Goal: Task Accomplishment & Management: Complete application form

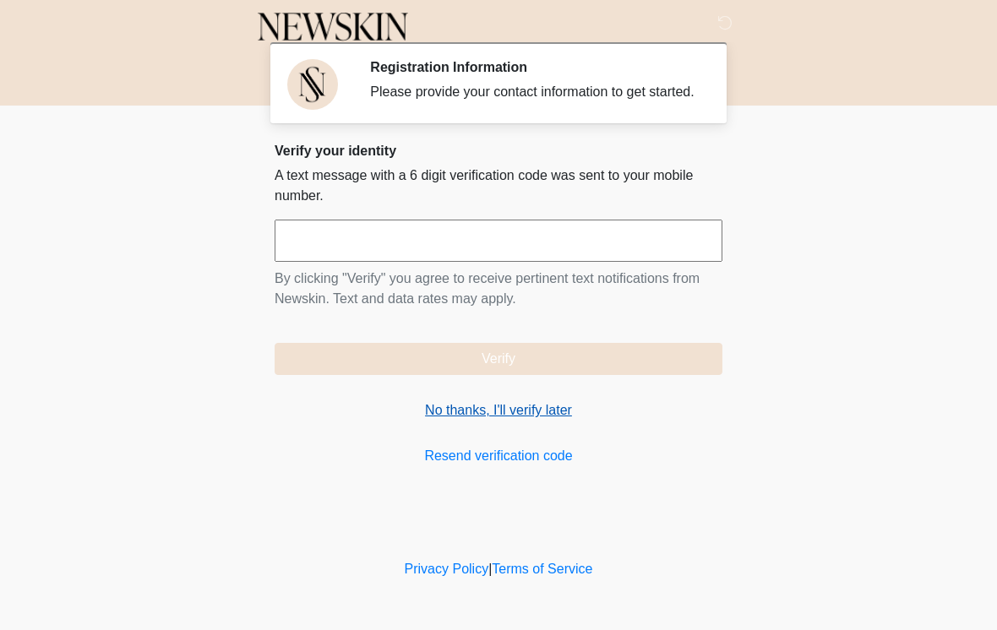
click at [549, 418] on link "No thanks, I'll verify later" at bounding box center [499, 411] width 448 height 20
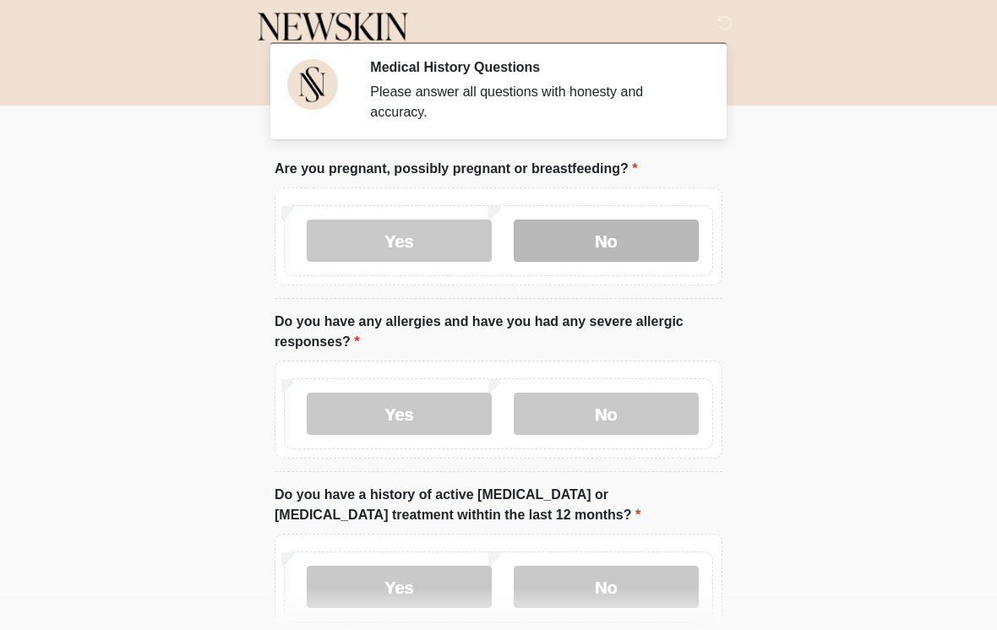
click at [650, 225] on label "No" at bounding box center [606, 241] width 185 height 42
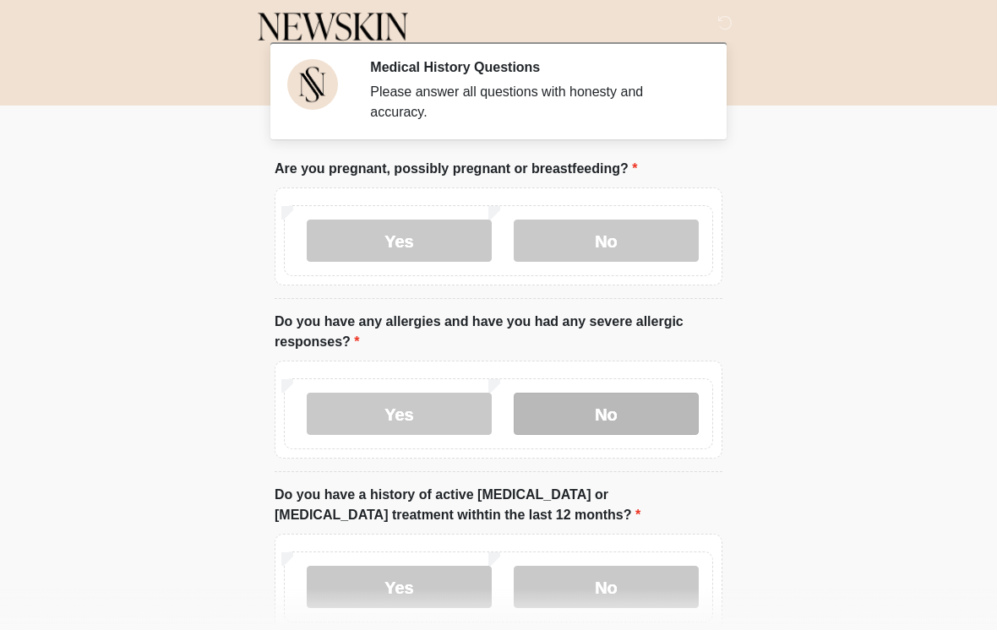
click at [641, 408] on label "No" at bounding box center [606, 414] width 185 height 42
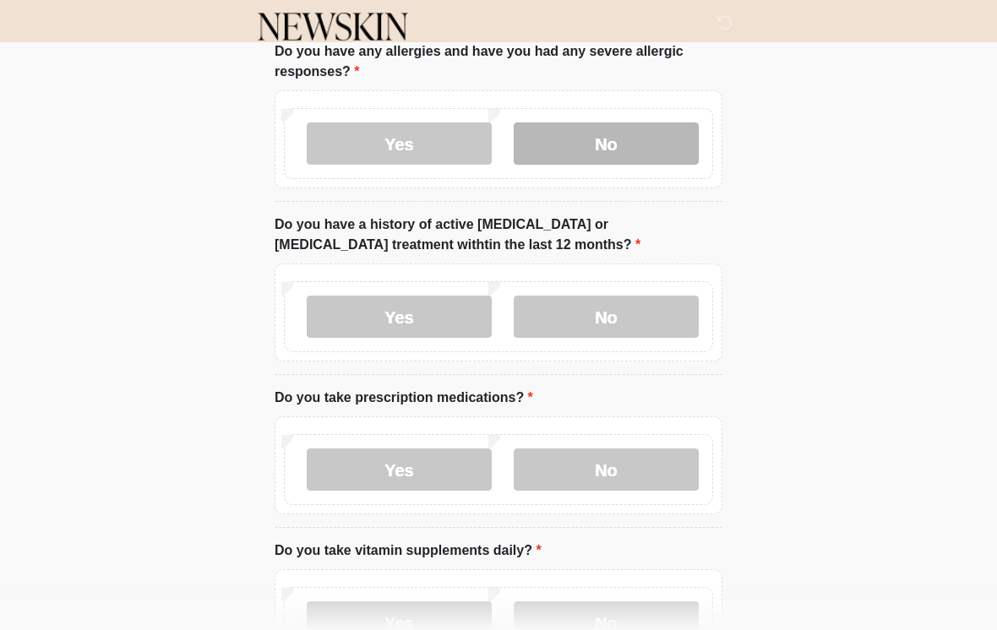
scroll to position [275, 0]
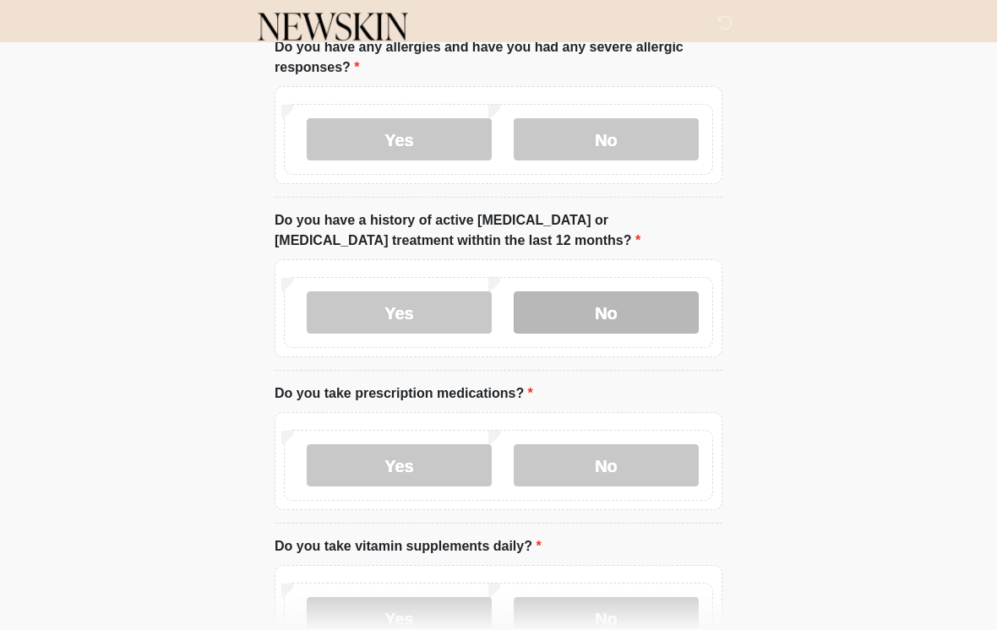
click at [652, 316] on label "No" at bounding box center [606, 313] width 185 height 42
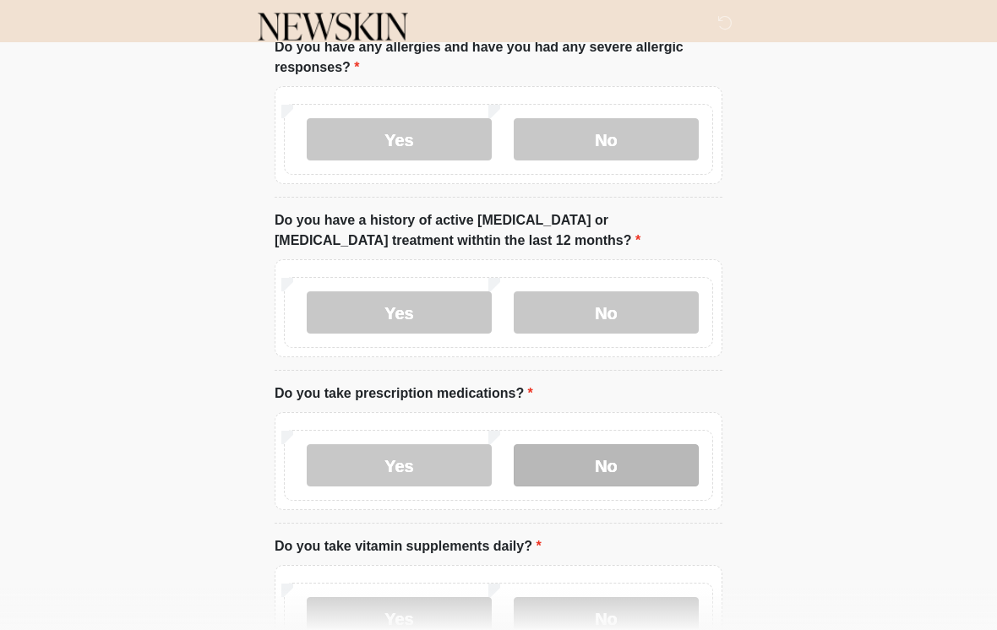
click at [633, 462] on label "No" at bounding box center [606, 466] width 185 height 42
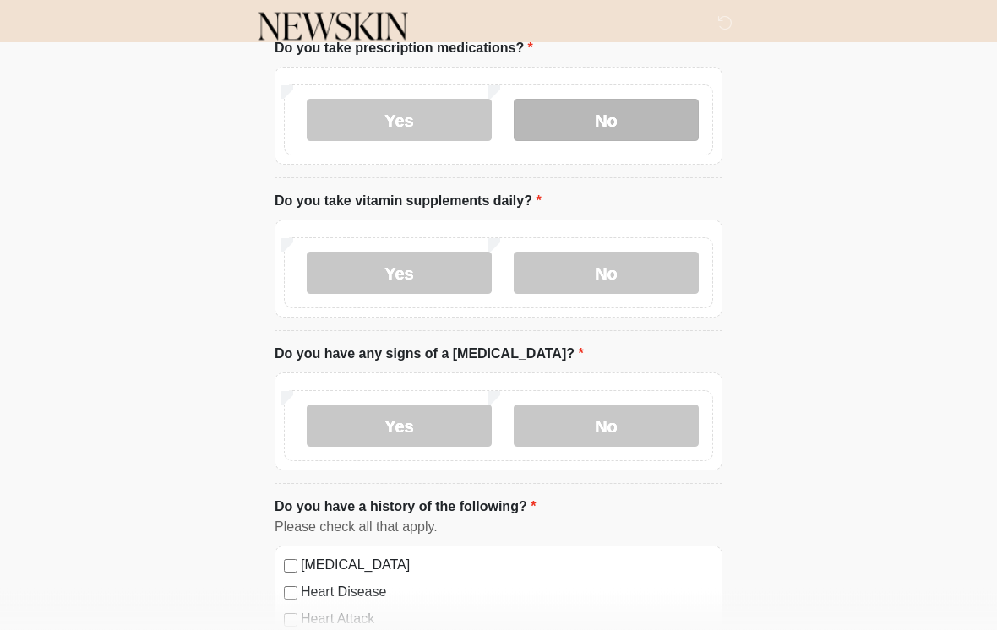
scroll to position [629, 0]
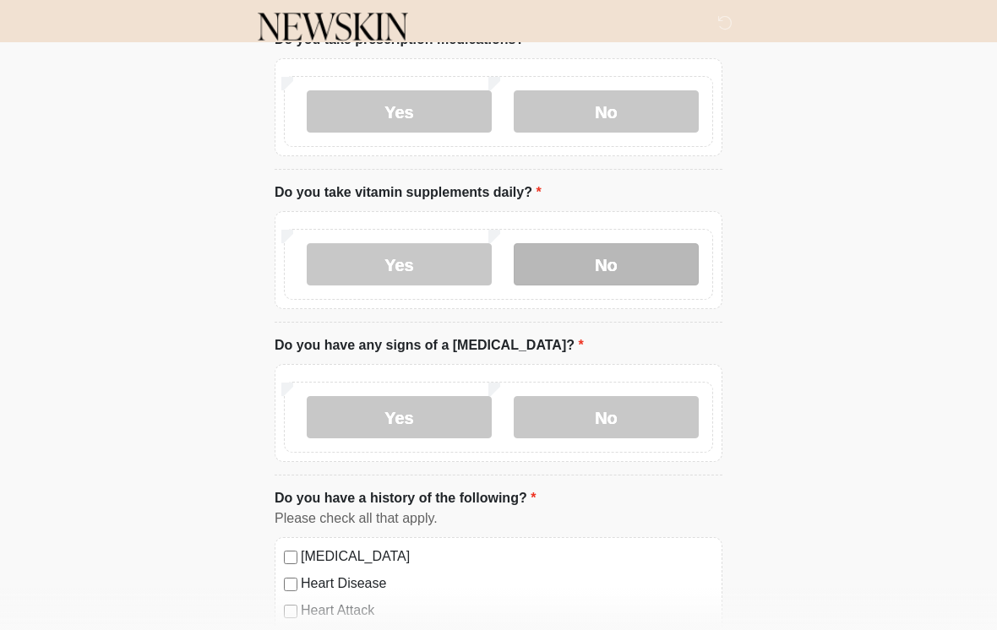
click at [658, 271] on label "No" at bounding box center [606, 264] width 185 height 42
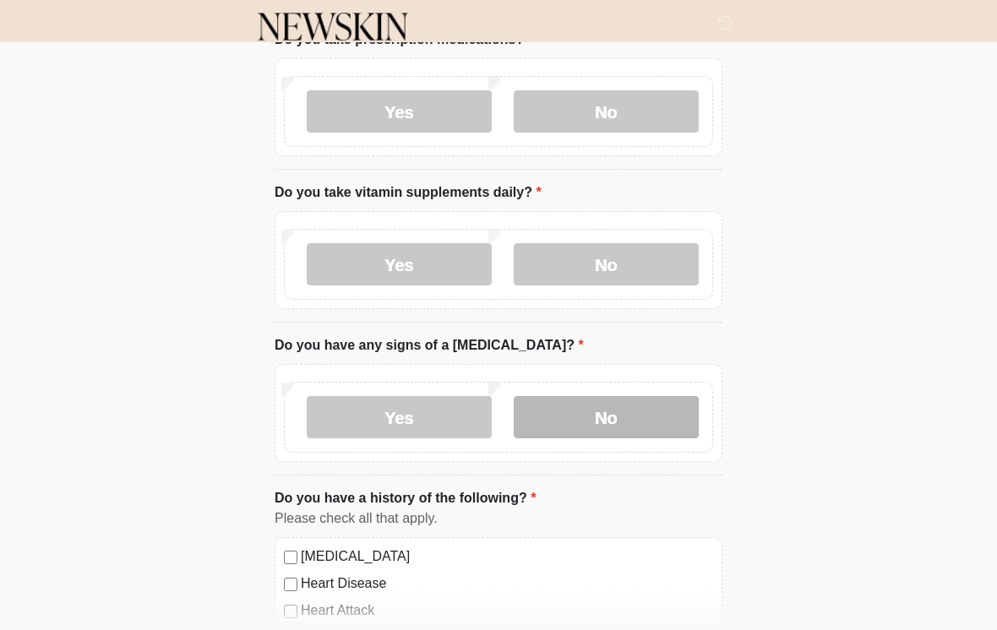
click at [639, 417] on label "No" at bounding box center [606, 417] width 185 height 42
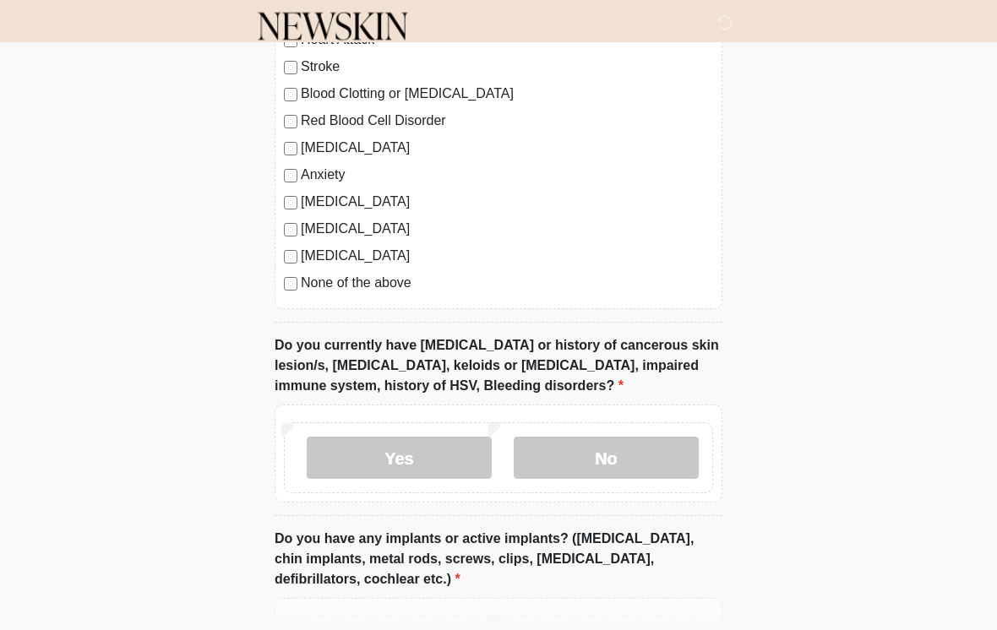
scroll to position [1191, 0]
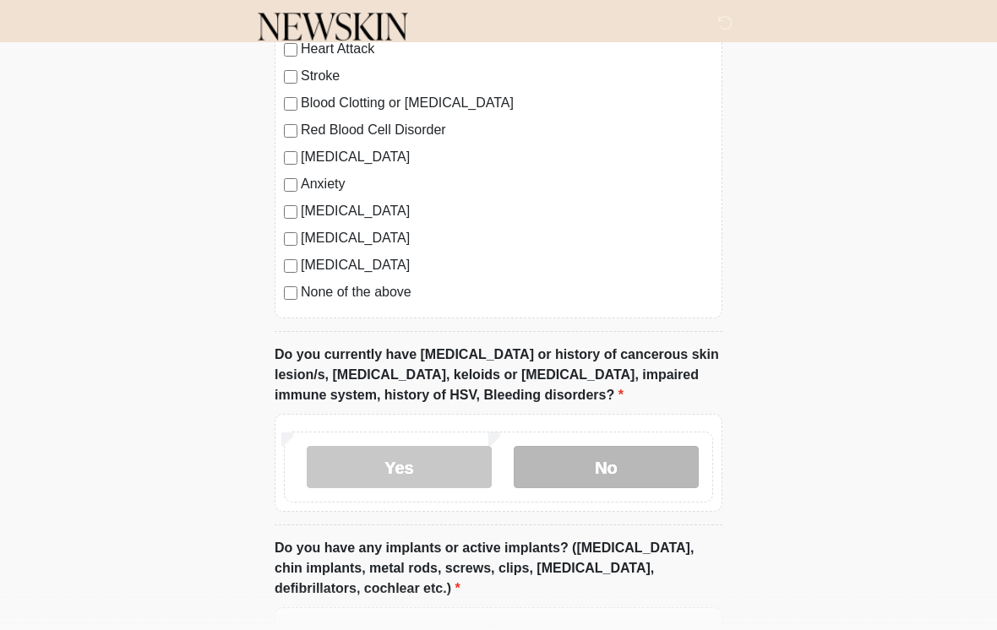
click at [646, 459] on label "No" at bounding box center [606, 467] width 185 height 42
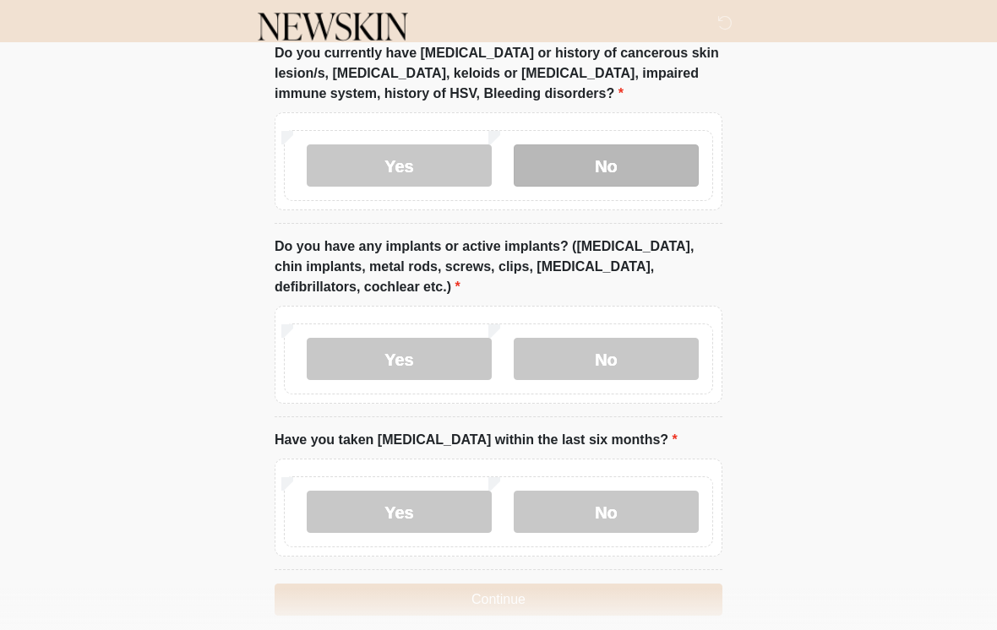
scroll to position [1491, 0]
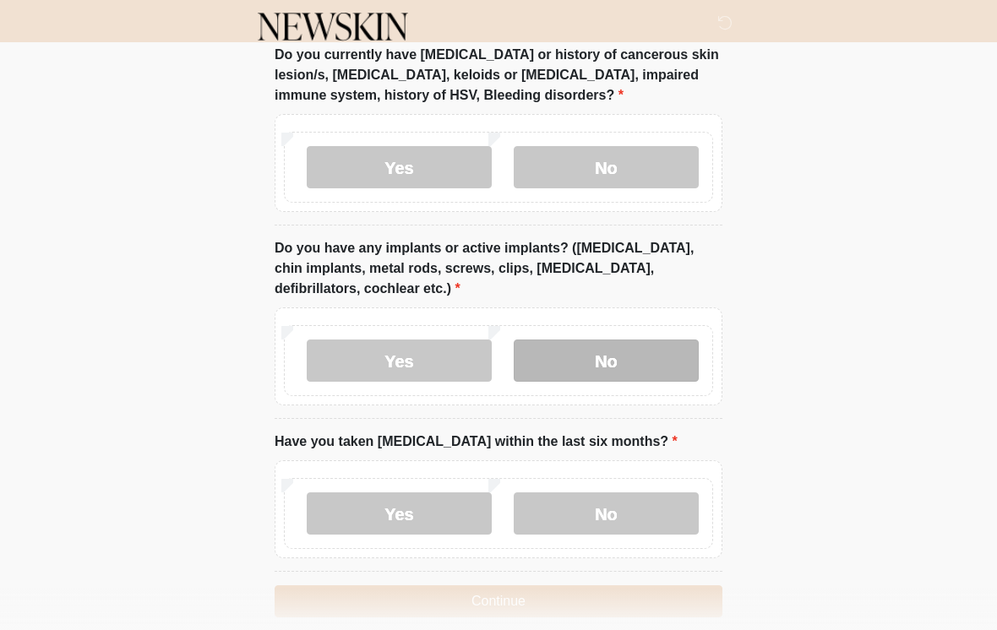
click at [673, 357] on label "No" at bounding box center [606, 361] width 185 height 42
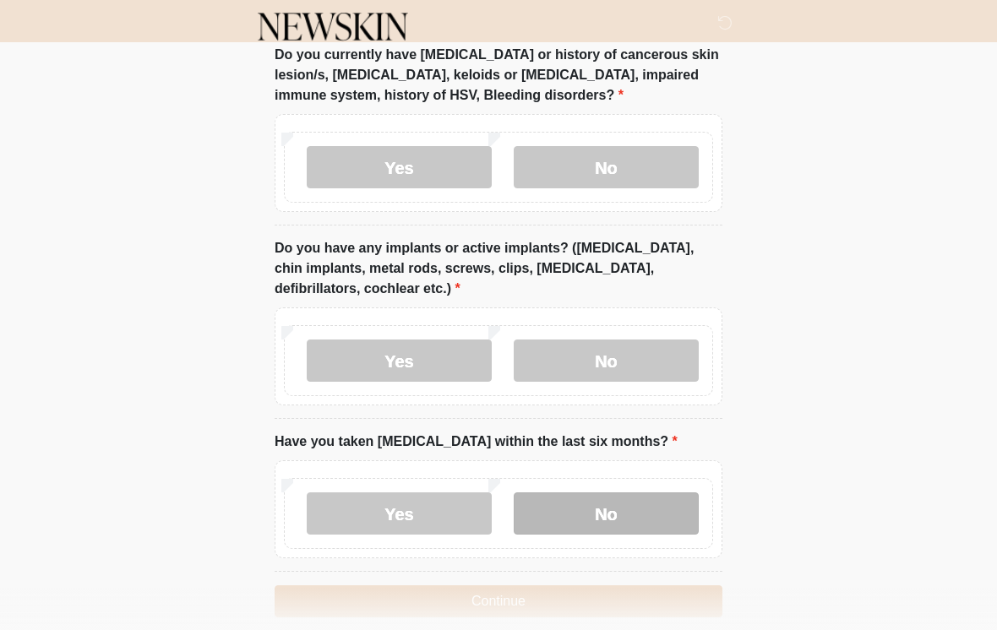
click at [636, 518] on label "No" at bounding box center [606, 514] width 185 height 42
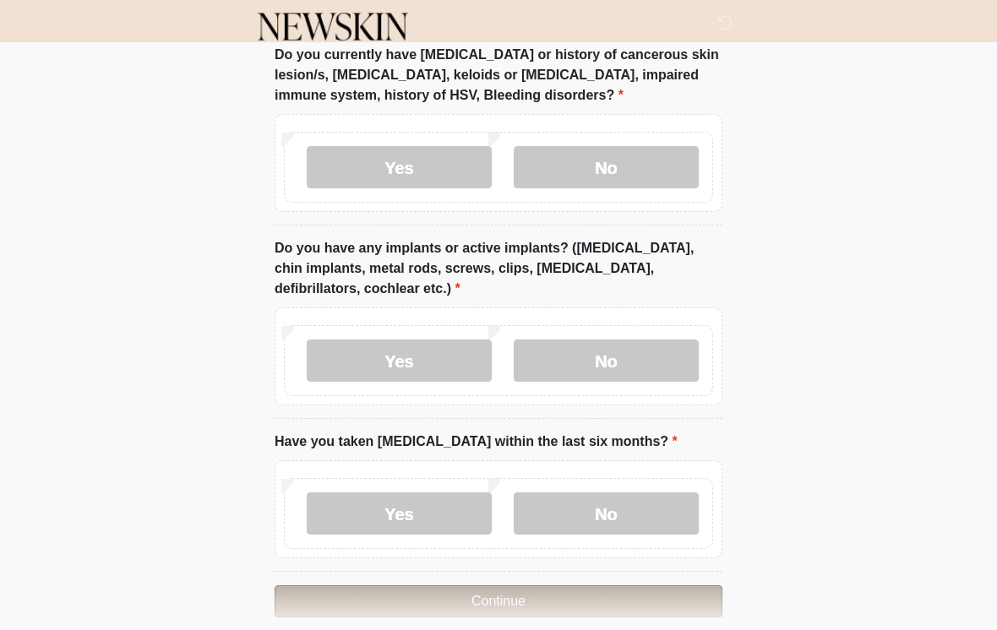
click at [563, 597] on button "Continue" at bounding box center [499, 602] width 448 height 32
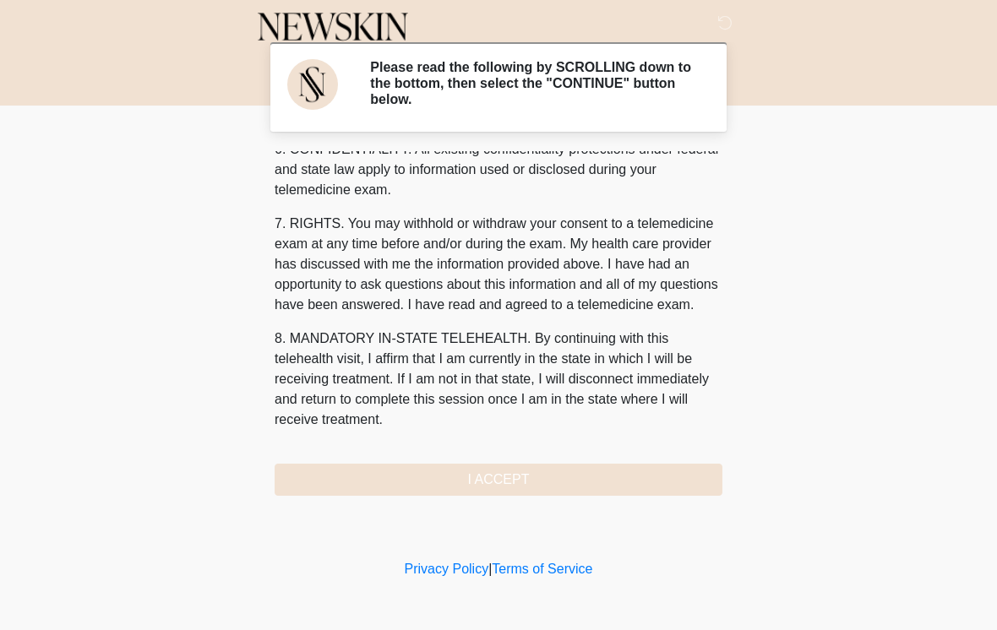
scroll to position [688, 0]
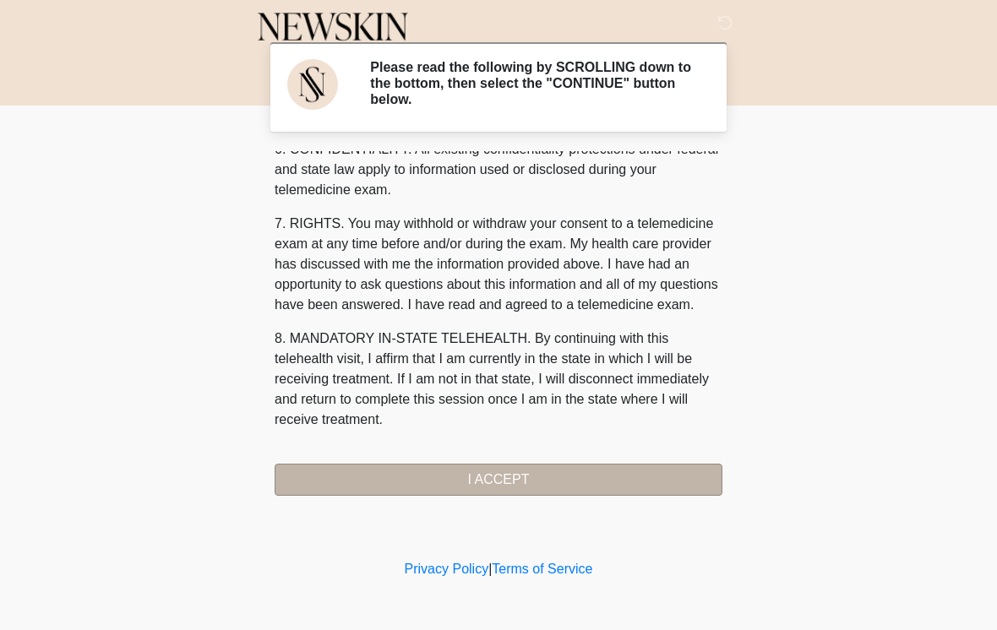
click at [633, 482] on button "I ACCEPT" at bounding box center [499, 480] width 448 height 32
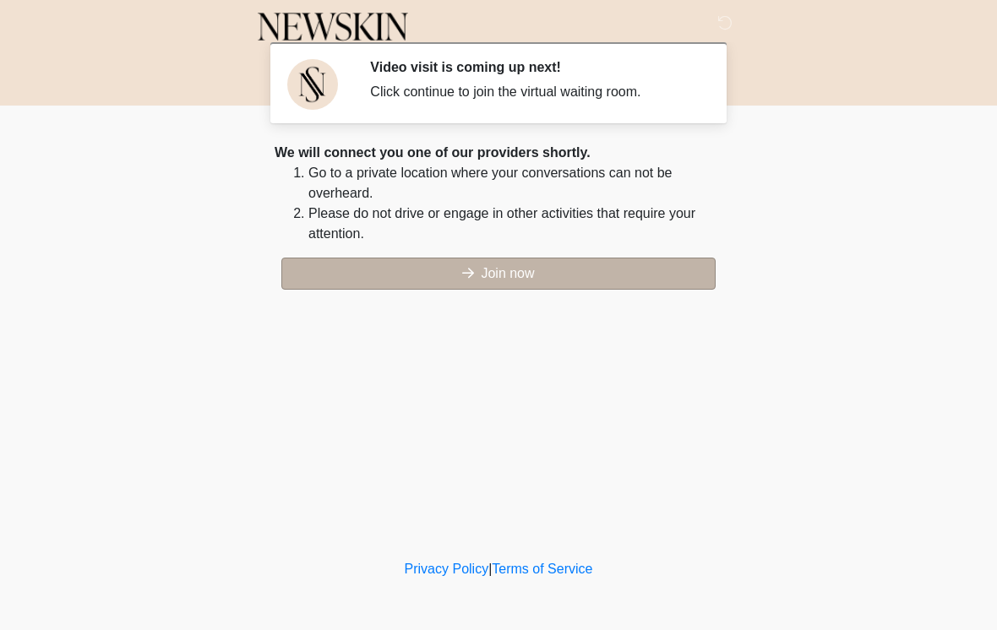
click at [601, 274] on button "Join now" at bounding box center [498, 274] width 434 height 32
